Goal: Task Accomplishment & Management: Manage account settings

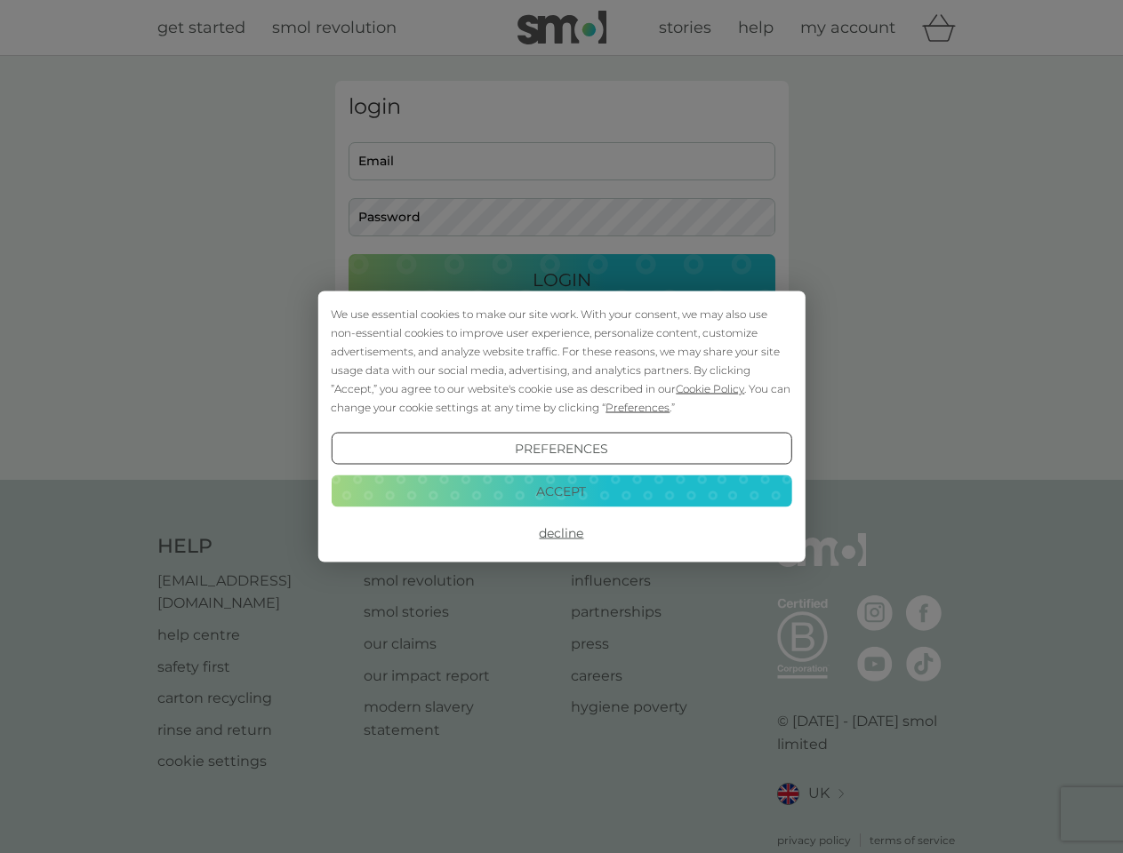
click at [710, 388] on span "Cookie Policy" at bounding box center [710, 388] width 68 height 13
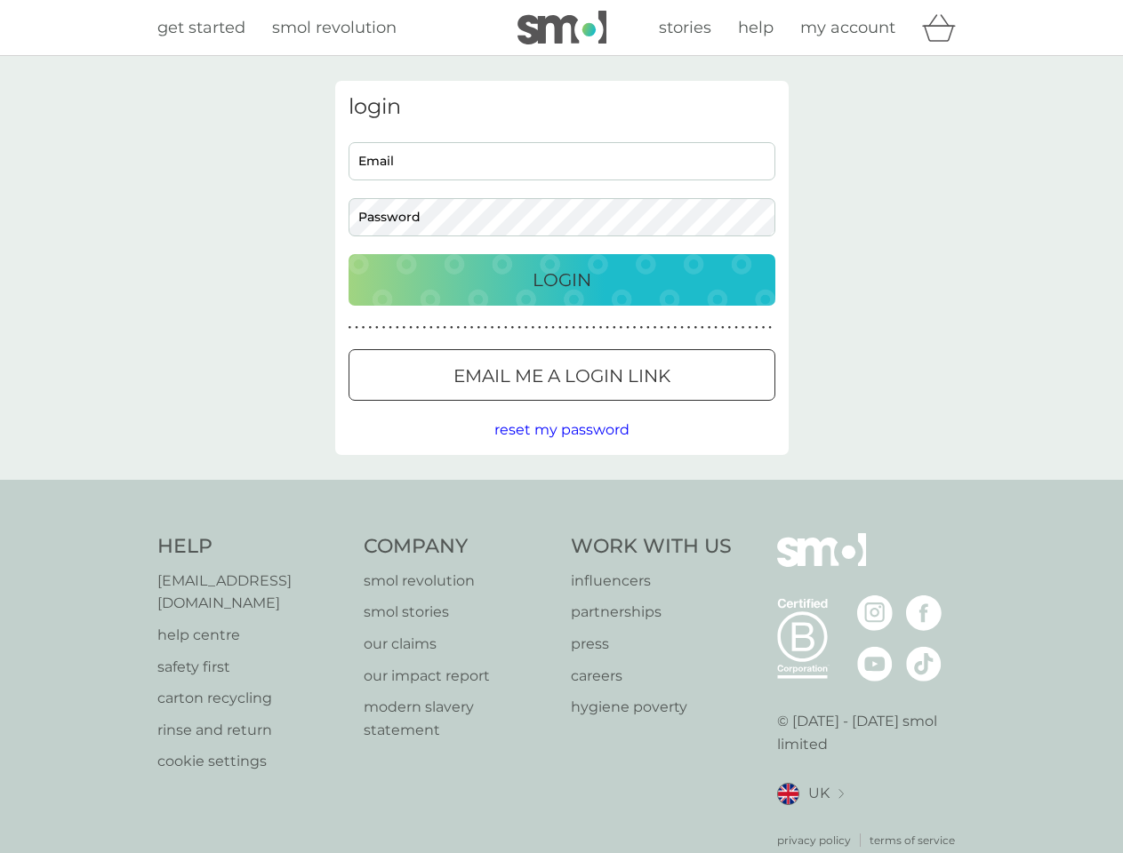
click at [636, 407] on div "login Email Password Login ● ● ● ● ● ● ● ● ● ● ● ● ● ● ● ● ● ● ● ● ● ● ● ● ● ● …" at bounding box center [561, 268] width 453 height 374
click at [561, 449] on div "login Email Password Login ● ● ● ● ● ● ● ● ● ● ● ● ● ● ● ● ● ● ● ● ● ● ● ● ● ● …" at bounding box center [561, 268] width 453 height 374
click at [561, 533] on div "Help [EMAIL_ADDRESS][DOMAIN_NAME] help centre safety first carton recycling rin…" at bounding box center [561, 691] width 809 height 316
click at [561, 491] on div "Help [EMAIL_ADDRESS][DOMAIN_NAME] help centre safety first carton recycling rin…" at bounding box center [561, 691] width 1123 height 422
